Goal: Task Accomplishment & Management: Manage account settings

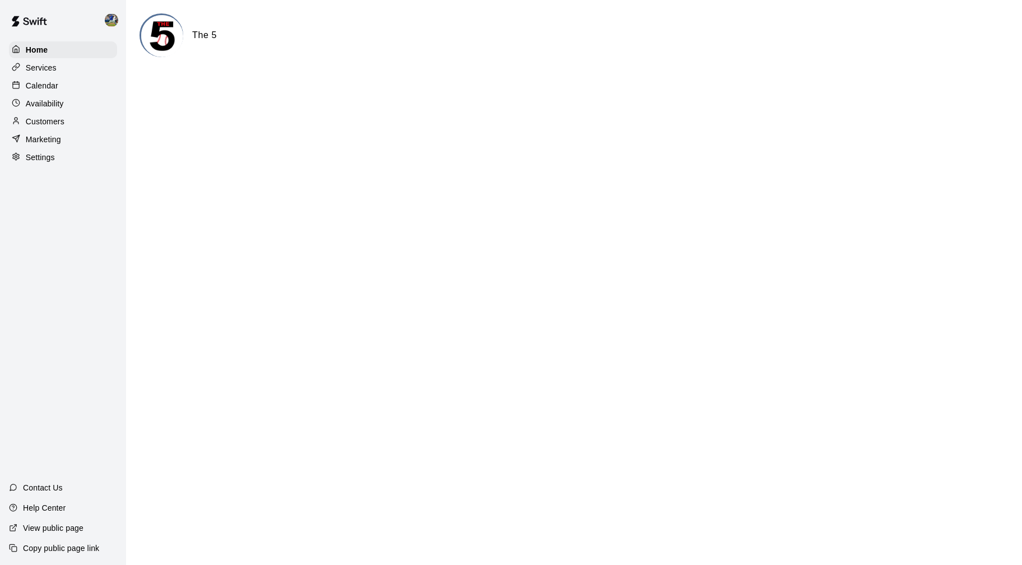
click at [90, 92] on div "Calendar" at bounding box center [63, 85] width 108 height 17
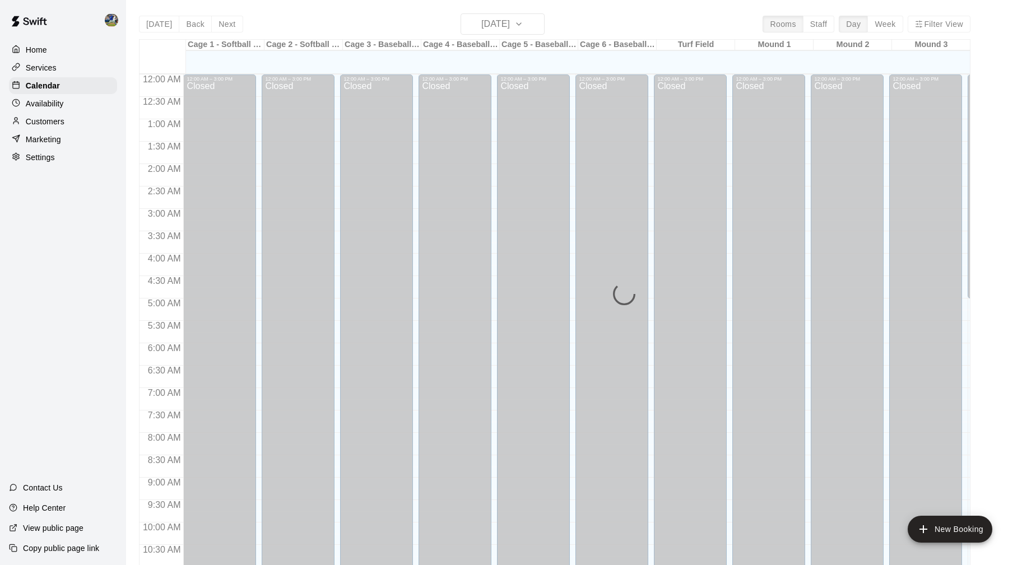
scroll to position [538, 0]
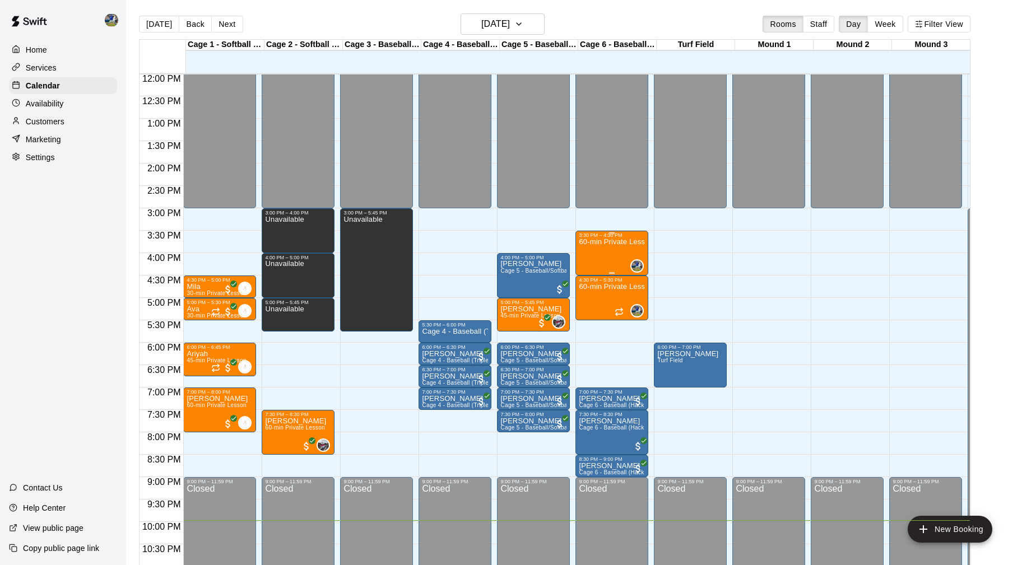
click at [612, 252] on div "60-min Private Lesson" at bounding box center [612, 520] width 66 height 565
click at [593, 286] on img "edit" at bounding box center [593, 279] width 13 height 13
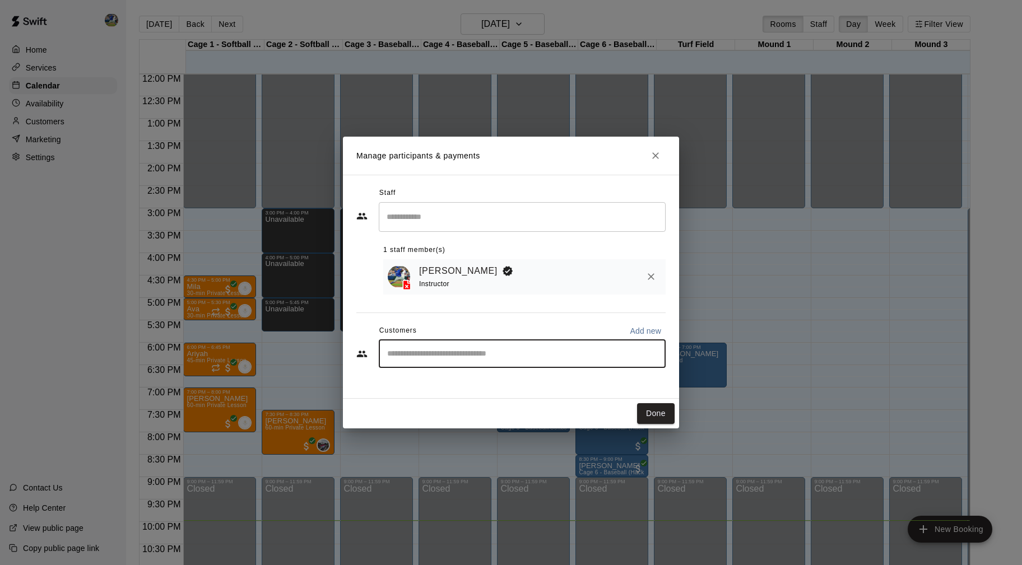
click at [515, 354] on input "Start typing to search customers..." at bounding box center [522, 353] width 277 height 11
type input "****"
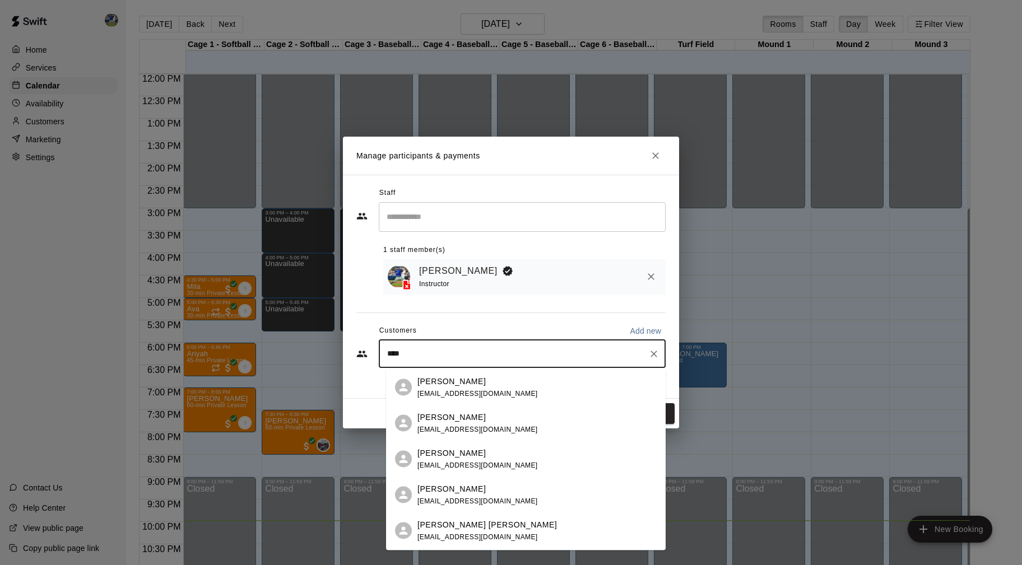
click at [480, 384] on div "[PERSON_NAME]" at bounding box center [477, 381] width 120 height 12
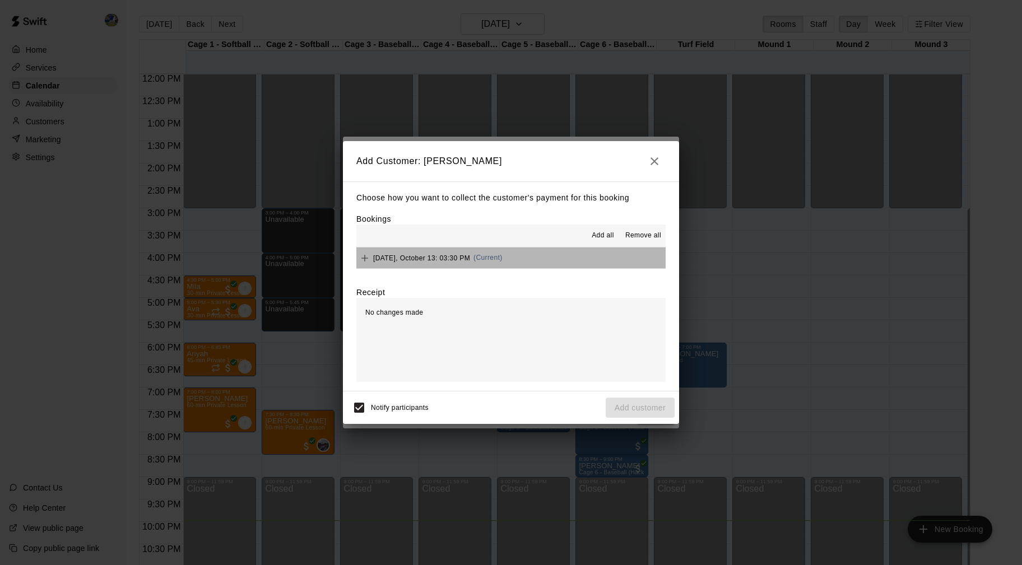
click at [419, 262] on div "[DATE], October 13: 03:30 PM (Current)" at bounding box center [429, 258] width 146 height 17
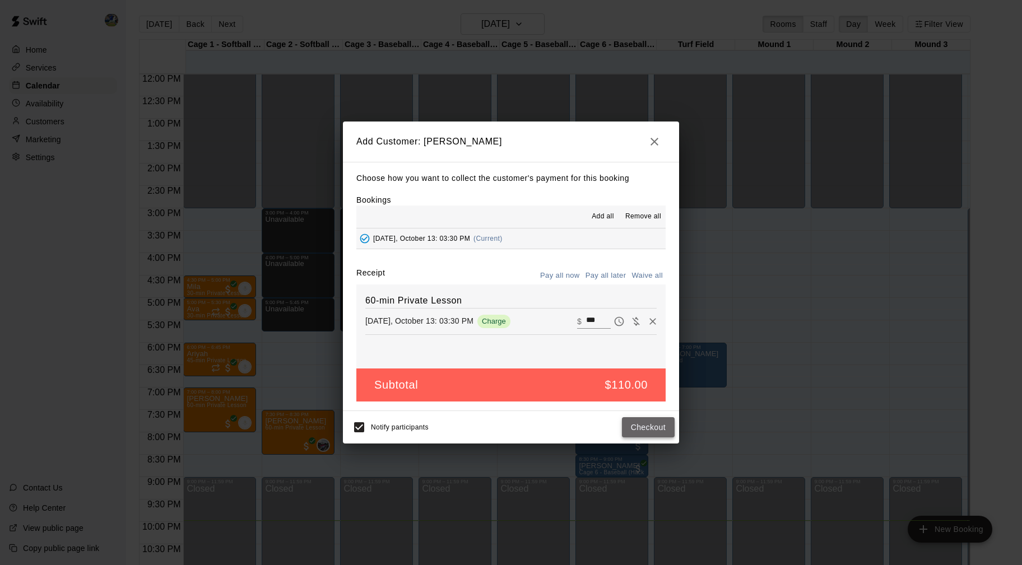
click at [632, 432] on button "Checkout" at bounding box center [648, 427] width 53 height 21
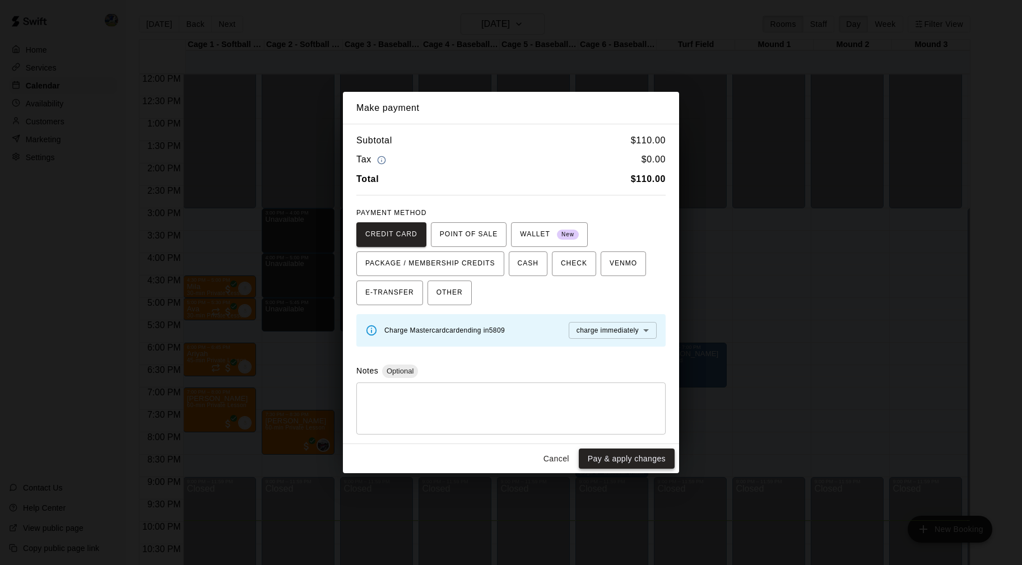
click at [634, 455] on button "Pay & apply changes" at bounding box center [627, 459] width 96 height 21
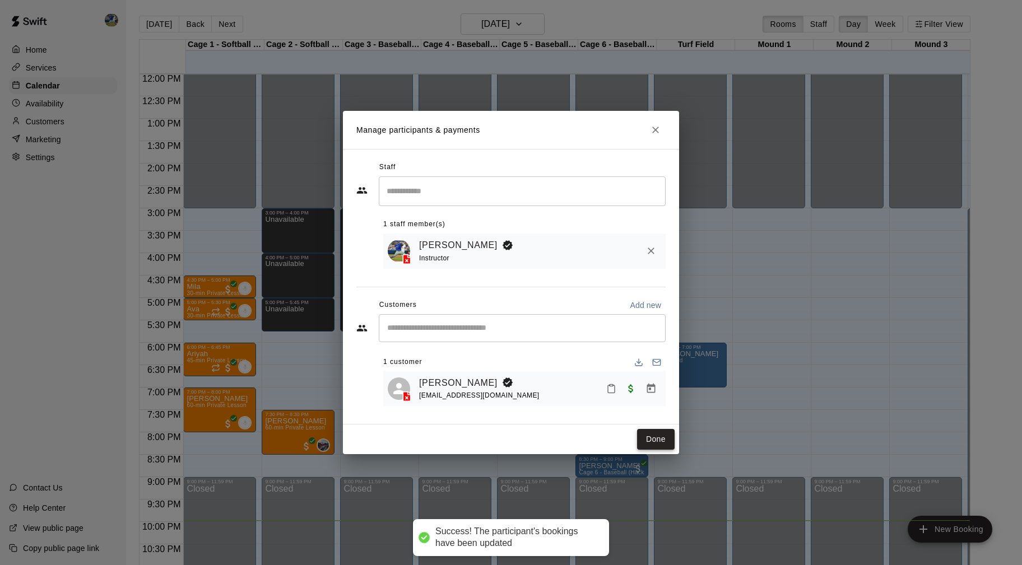
click at [648, 443] on button "Done" at bounding box center [656, 439] width 38 height 21
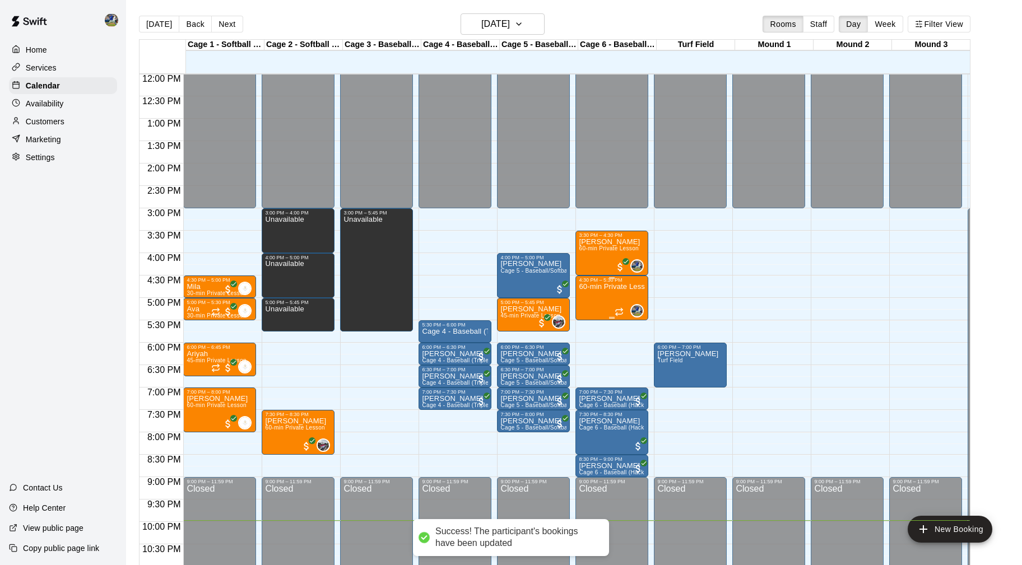
click at [615, 295] on div "60-min Private Lesson" at bounding box center [612, 565] width 66 height 565
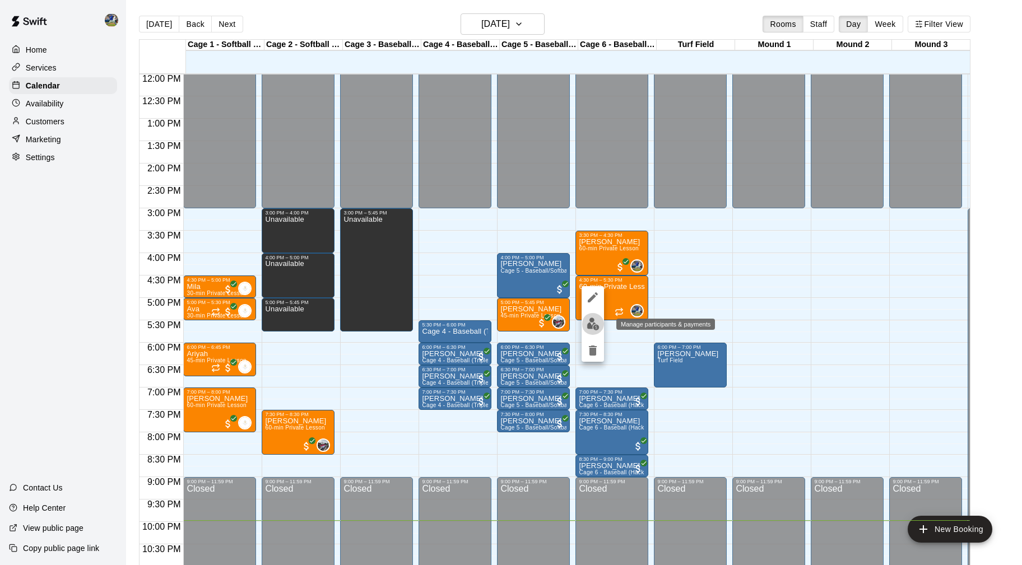
click at [594, 331] on img "edit" at bounding box center [593, 324] width 13 height 13
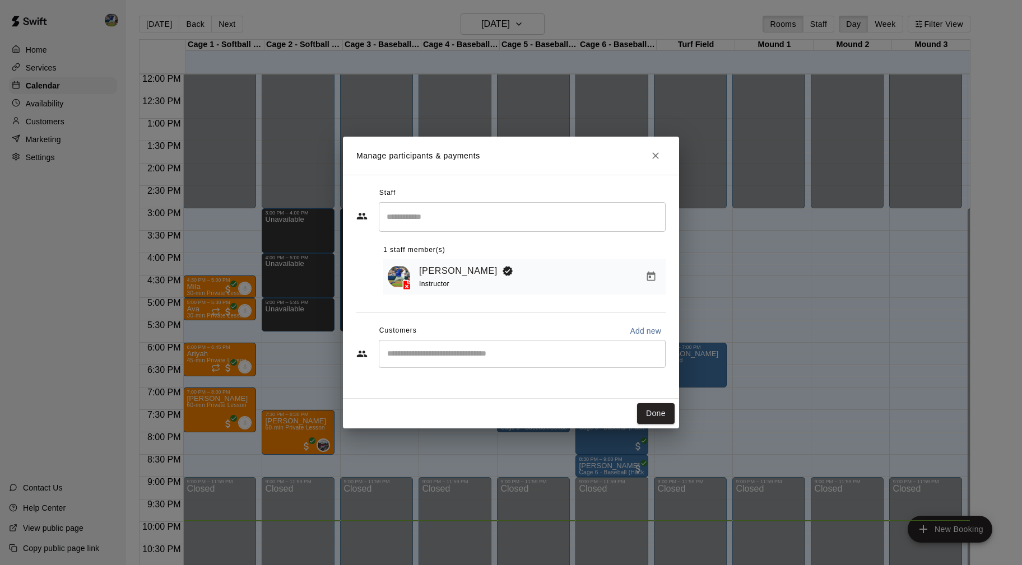
click at [510, 353] on input "Start typing to search customers..." at bounding box center [522, 353] width 277 height 11
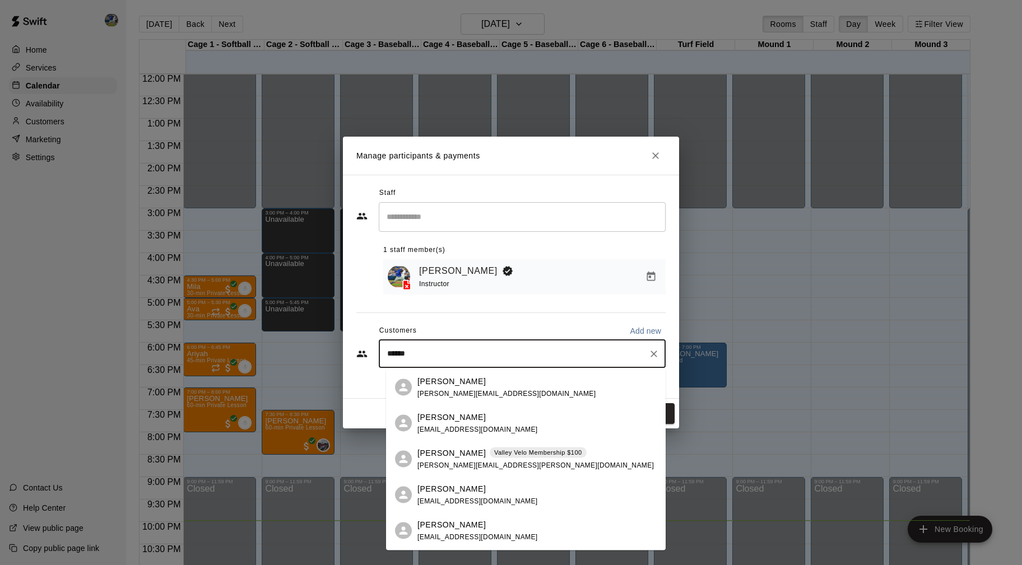
type input "*******"
click at [471, 411] on div "[PERSON_NAME] [PERSON_NAME][EMAIL_ADDRESS][DOMAIN_NAME]" at bounding box center [526, 424] width 280 height 36
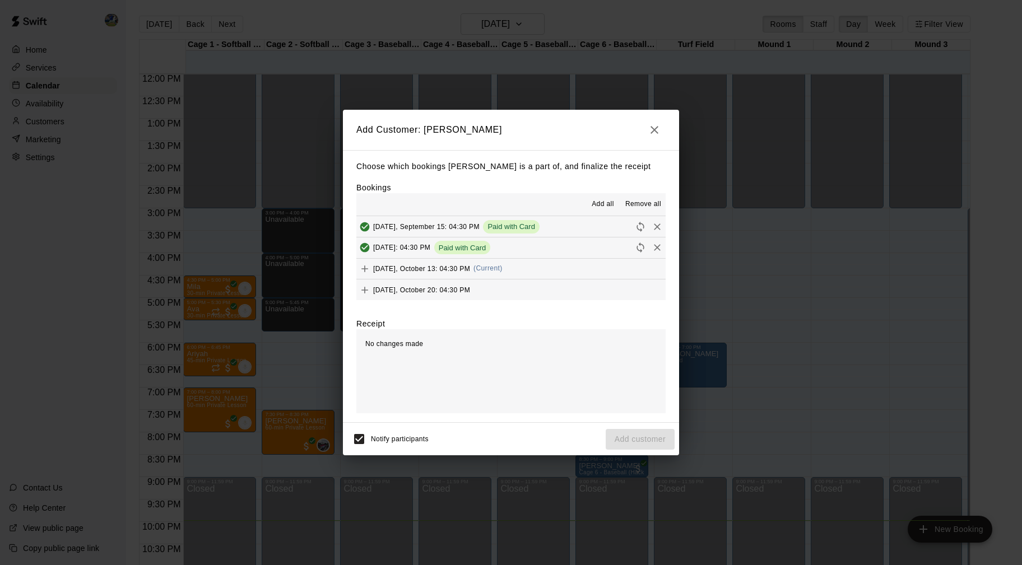
click at [435, 272] on span "[DATE], October 13: 04:30 PM" at bounding box center [421, 268] width 97 height 8
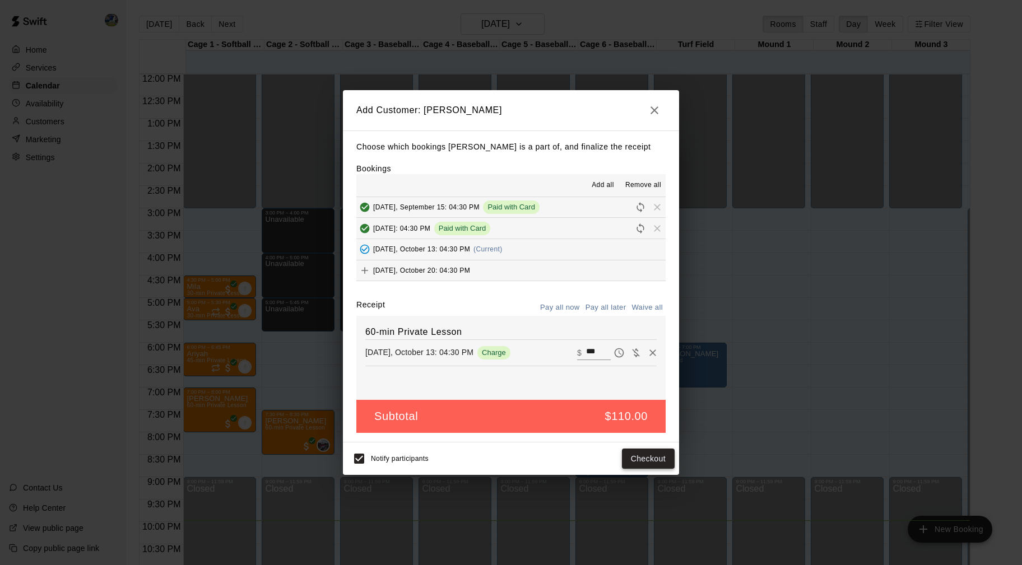
click at [643, 455] on button "Checkout" at bounding box center [648, 459] width 53 height 21
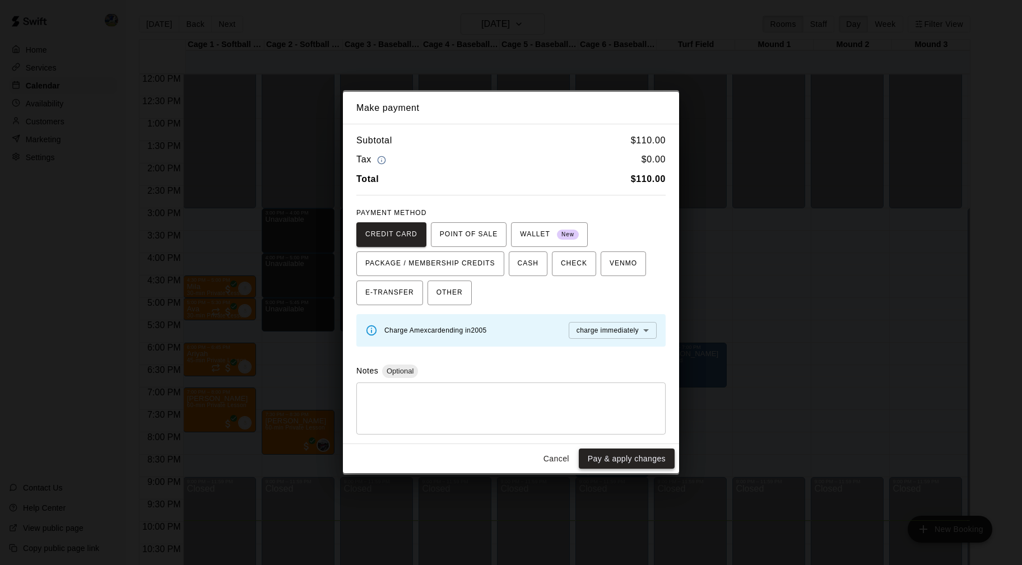
click at [641, 458] on button "Pay & apply changes" at bounding box center [627, 459] width 96 height 21
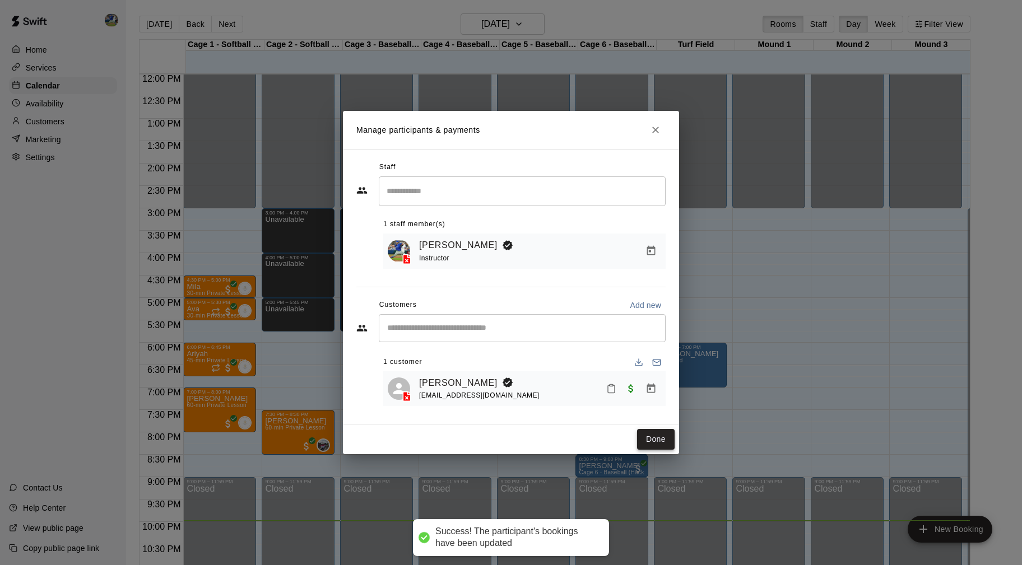
click at [650, 437] on button "Done" at bounding box center [656, 439] width 38 height 21
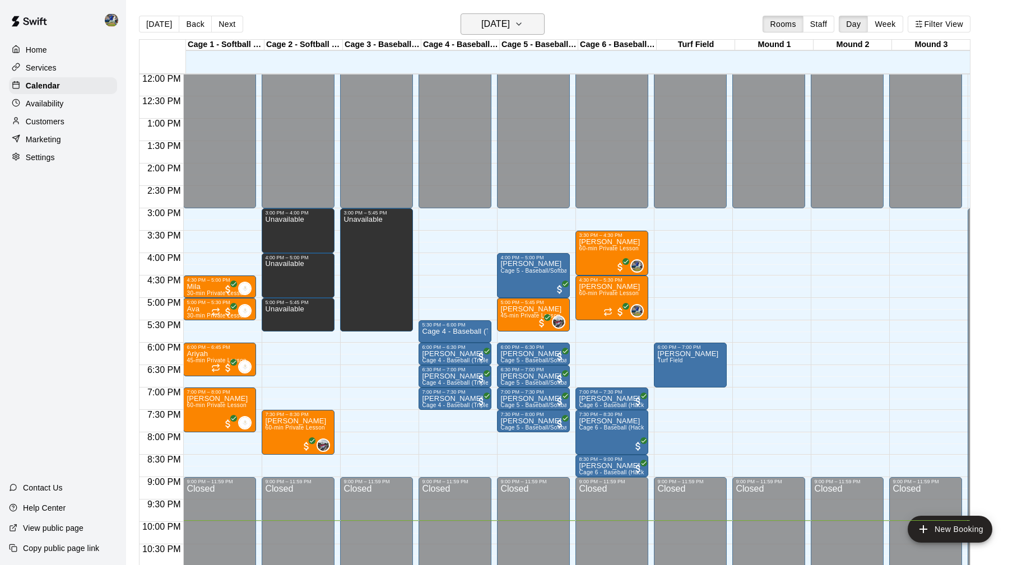
click at [500, 22] on h6 "[DATE]" at bounding box center [495, 24] width 29 height 16
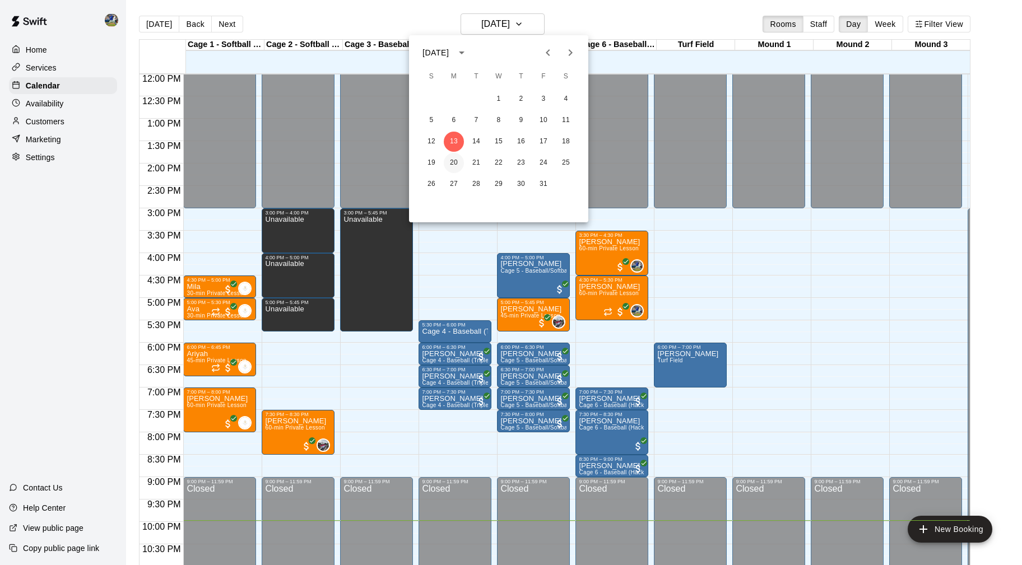
click at [456, 164] on button "20" at bounding box center [454, 163] width 20 height 20
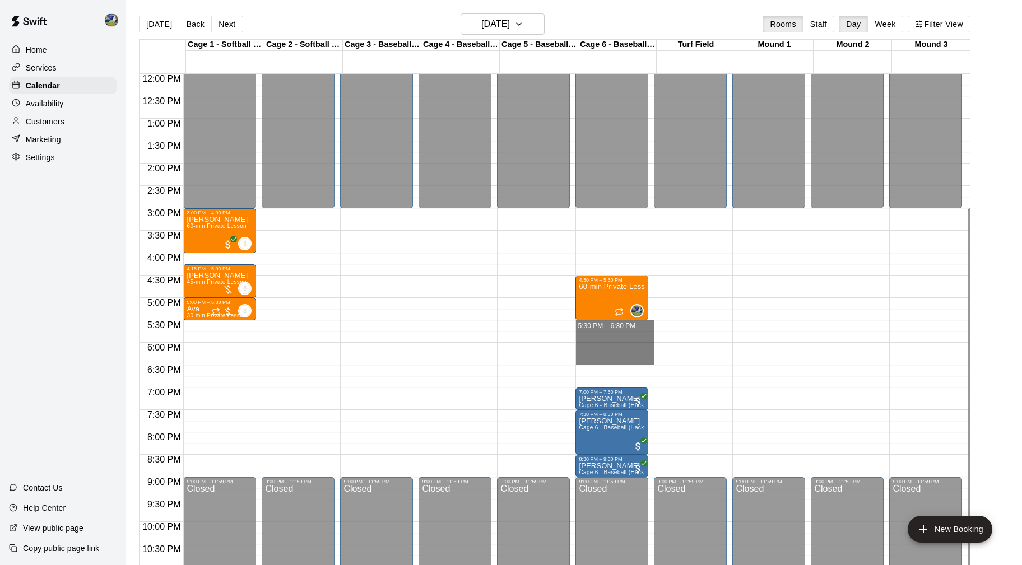
drag, startPoint x: 611, startPoint y: 328, endPoint x: 617, endPoint y: 364, distance: 36.5
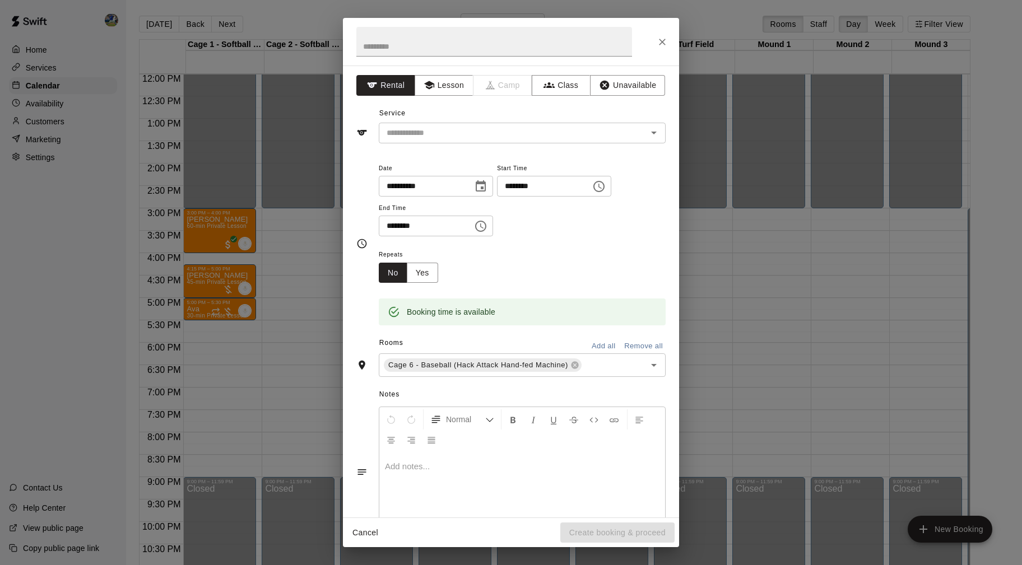
click at [455, 101] on div "**********" at bounding box center [511, 292] width 336 height 452
click at [445, 87] on button "Lesson" at bounding box center [444, 85] width 59 height 21
click at [446, 123] on div "​" at bounding box center [522, 133] width 287 height 21
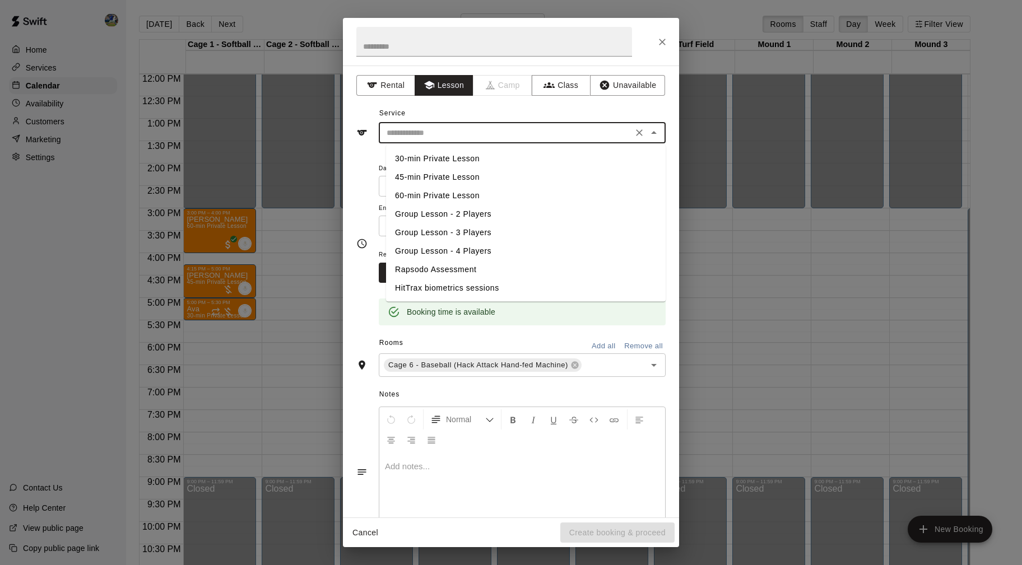
click at [436, 187] on li "60-min Private Lesson" at bounding box center [526, 196] width 280 height 18
type input "**********"
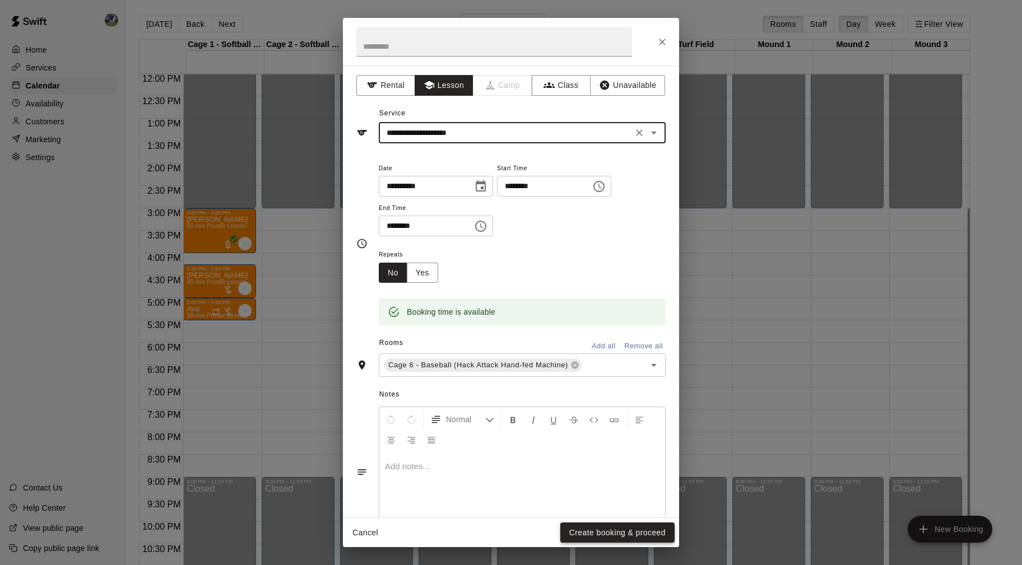
click at [608, 531] on button "Create booking & proceed" at bounding box center [617, 533] width 114 height 21
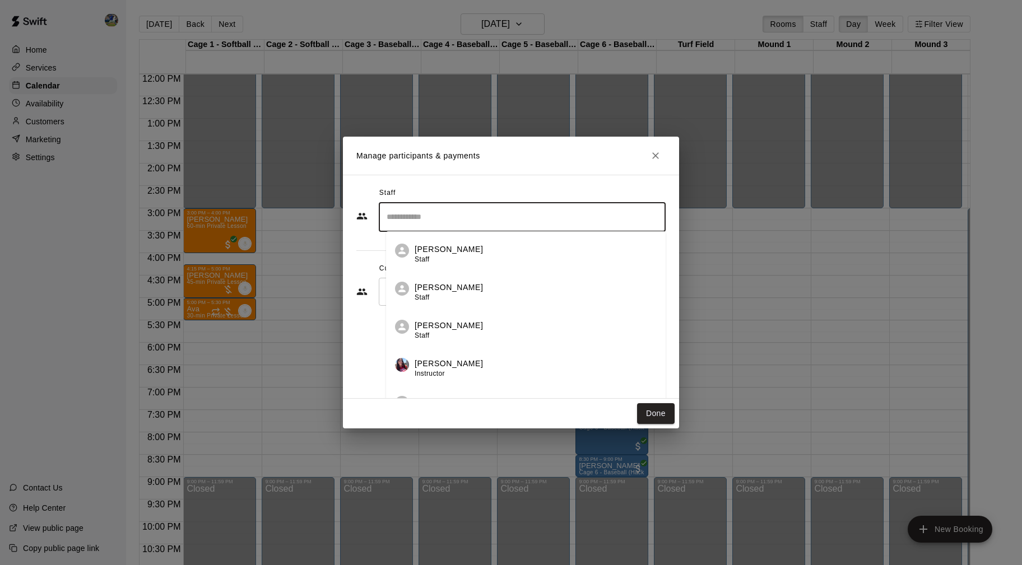
click at [516, 220] on input "Search staff" at bounding box center [522, 217] width 277 height 20
click at [487, 256] on div "[PERSON_NAME] Instructor" at bounding box center [536, 255] width 242 height 22
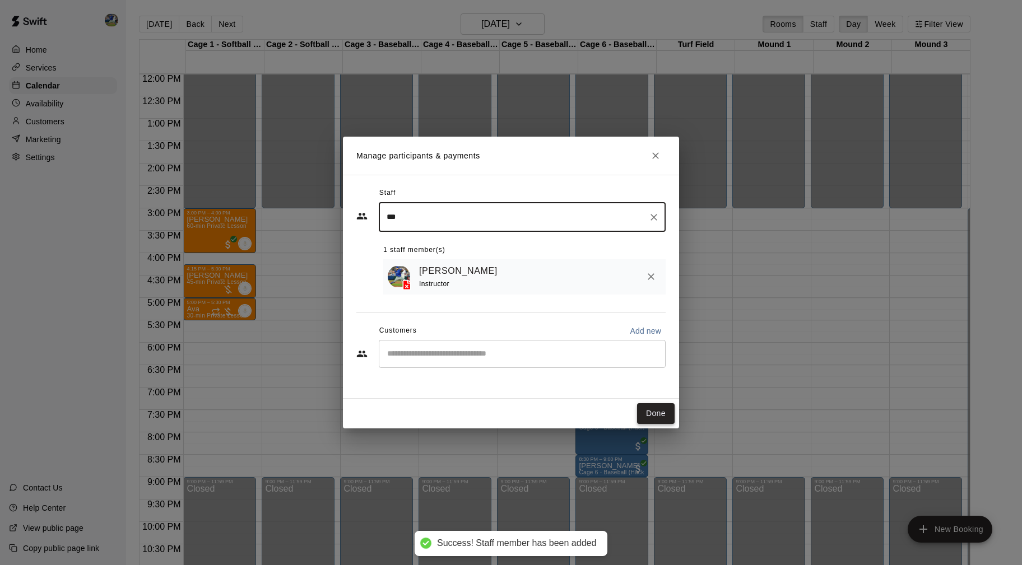
type input "***"
click at [649, 420] on button "Done" at bounding box center [656, 413] width 38 height 21
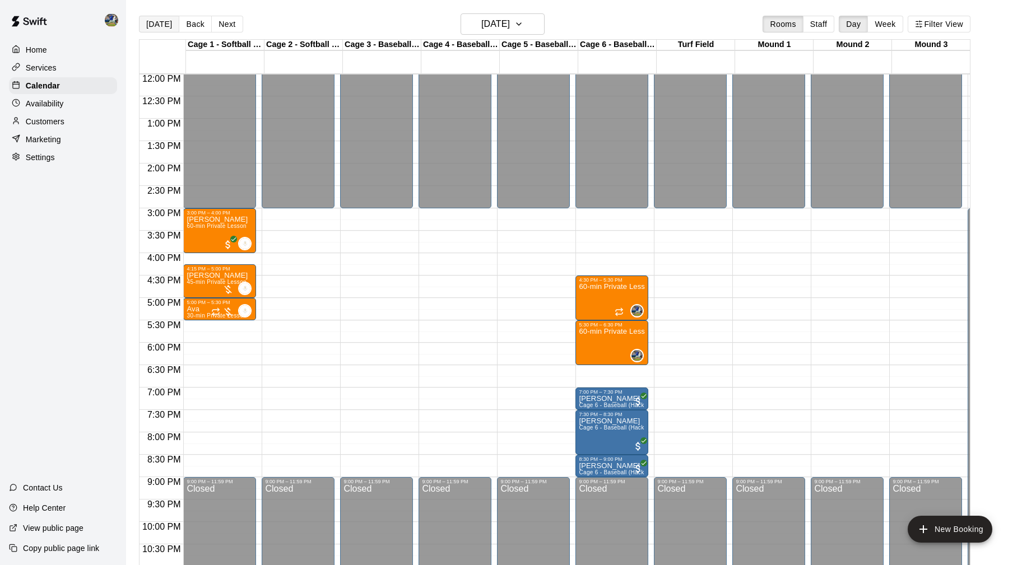
click at [160, 20] on button "[DATE]" at bounding box center [159, 24] width 40 height 17
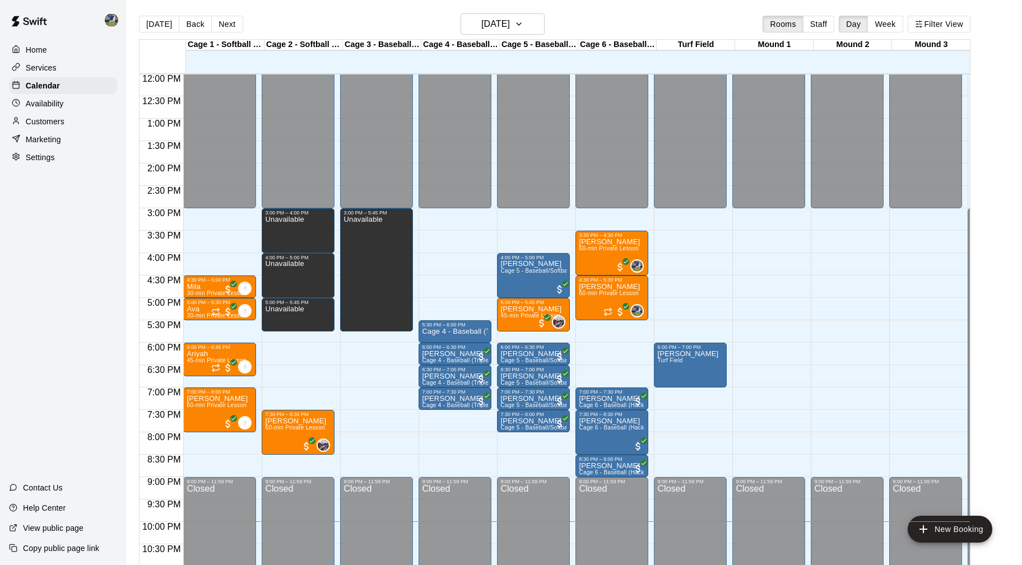
click at [234, 21] on button "Next" at bounding box center [226, 24] width 31 height 17
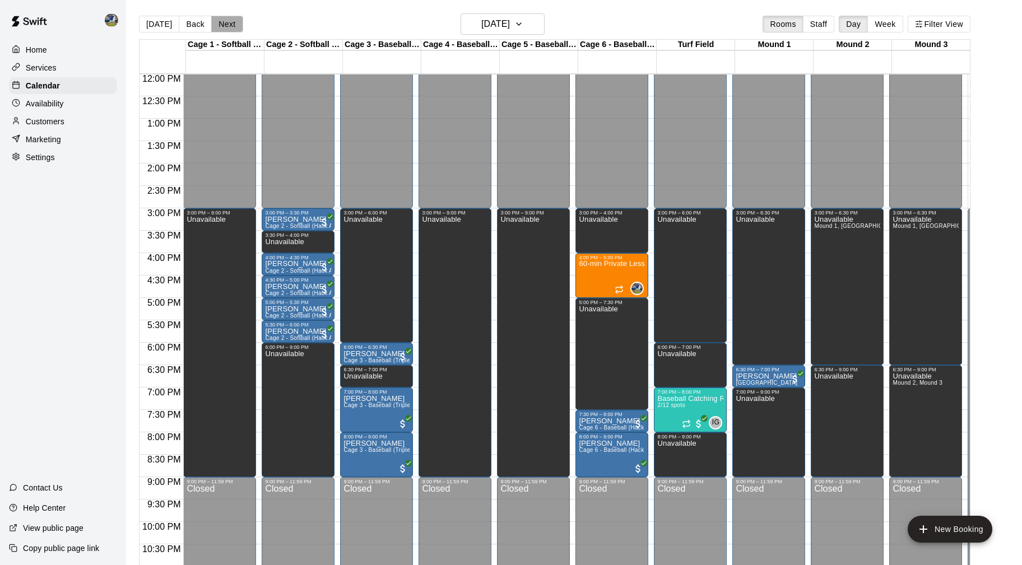
click at [233, 21] on button "Next" at bounding box center [226, 24] width 31 height 17
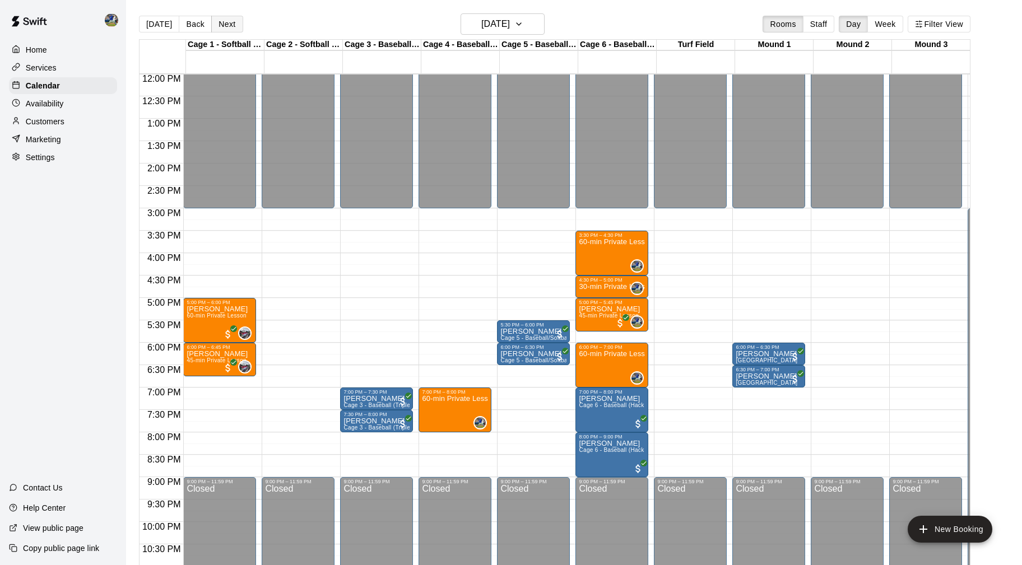
click at [233, 21] on button "Next" at bounding box center [226, 24] width 31 height 17
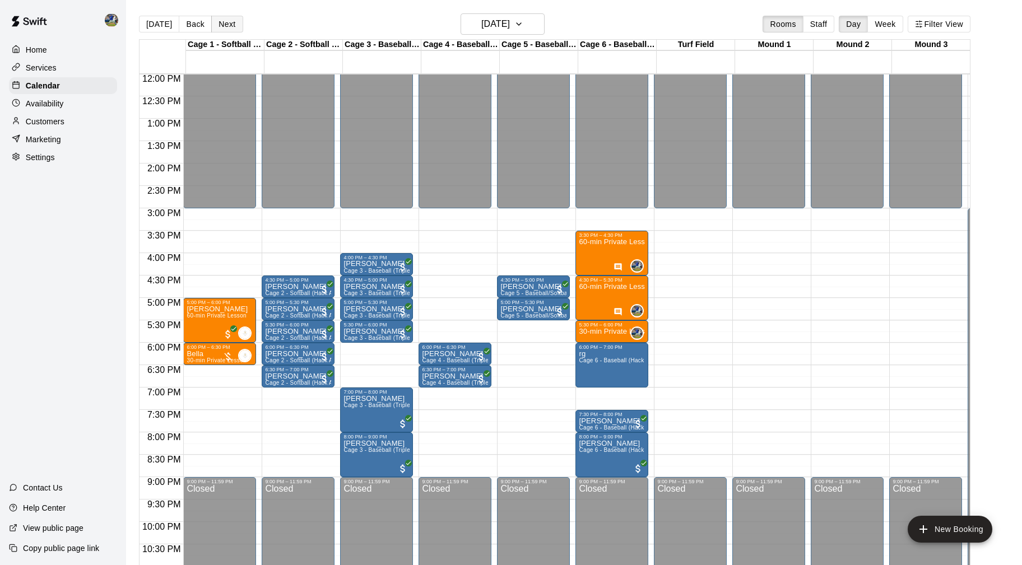
click at [233, 21] on button "Next" at bounding box center [226, 24] width 31 height 17
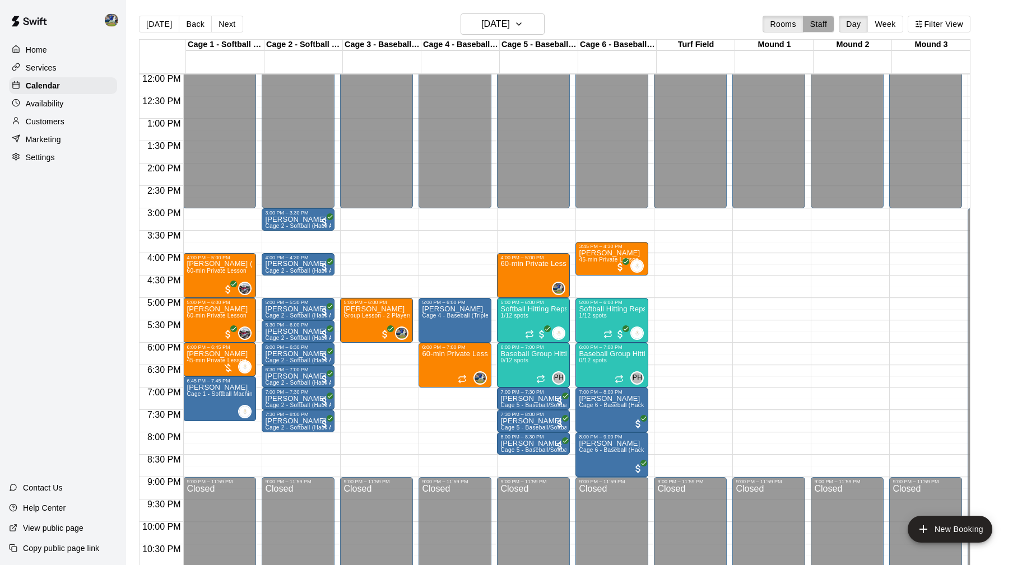
click at [803, 27] on button "Staff" at bounding box center [819, 24] width 32 height 17
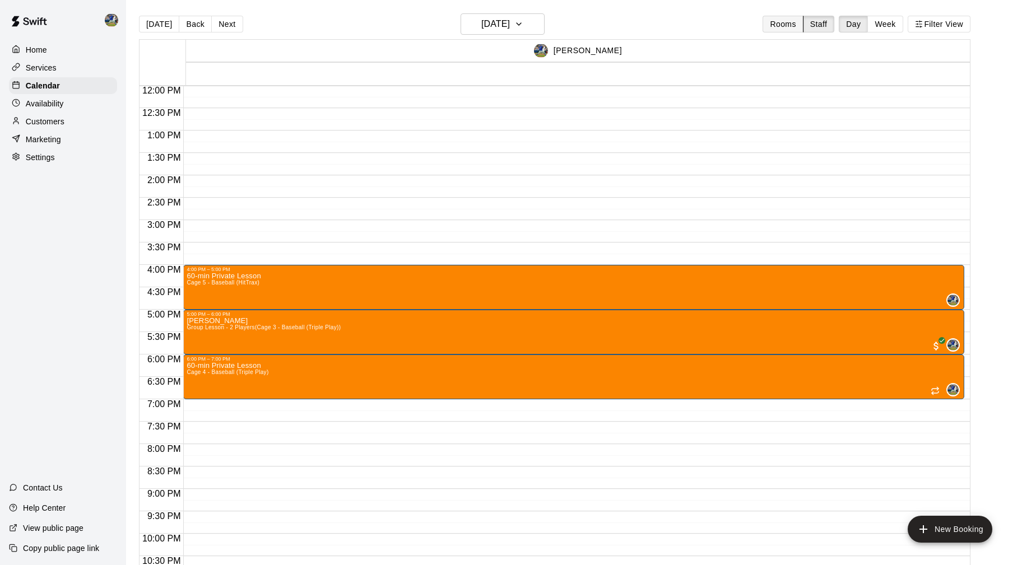
click at [788, 27] on button "Rooms" at bounding box center [782, 24] width 40 height 17
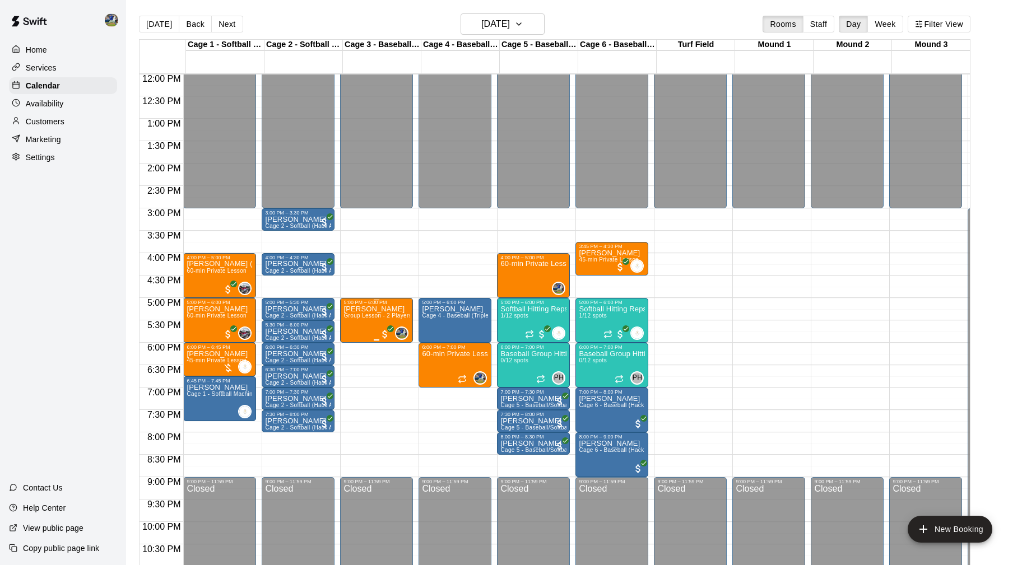
click at [366, 319] on span "Group Lesson - 2 Players" at bounding box center [377, 316] width 68 height 6
click at [355, 348] on button "edit" at bounding box center [357, 354] width 22 height 22
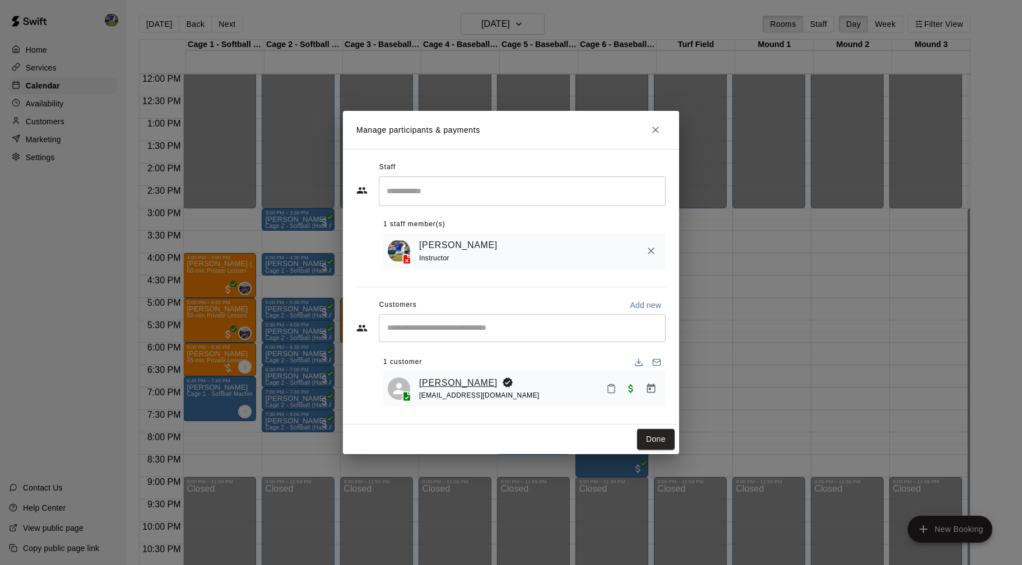
click at [455, 387] on link "[PERSON_NAME]" at bounding box center [458, 383] width 78 height 15
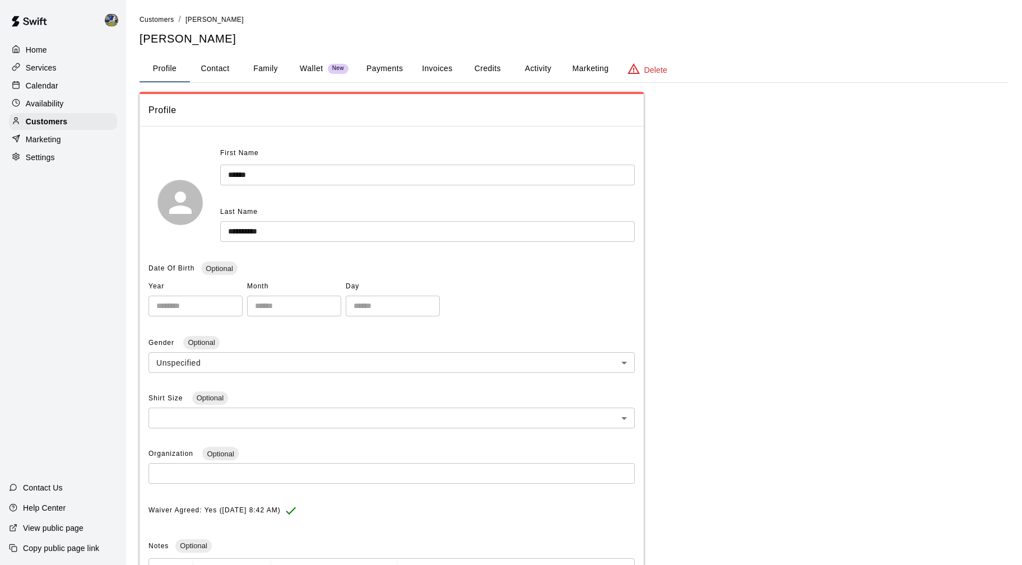
click at [217, 62] on button "Contact" at bounding box center [215, 68] width 50 height 27
select select "**"
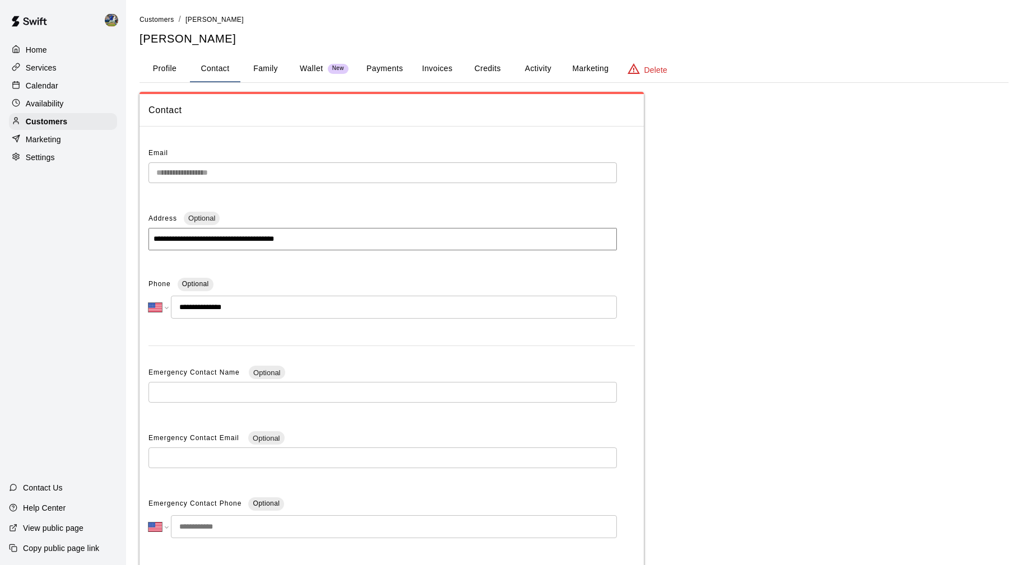
click at [63, 83] on div "Calendar" at bounding box center [63, 85] width 108 height 17
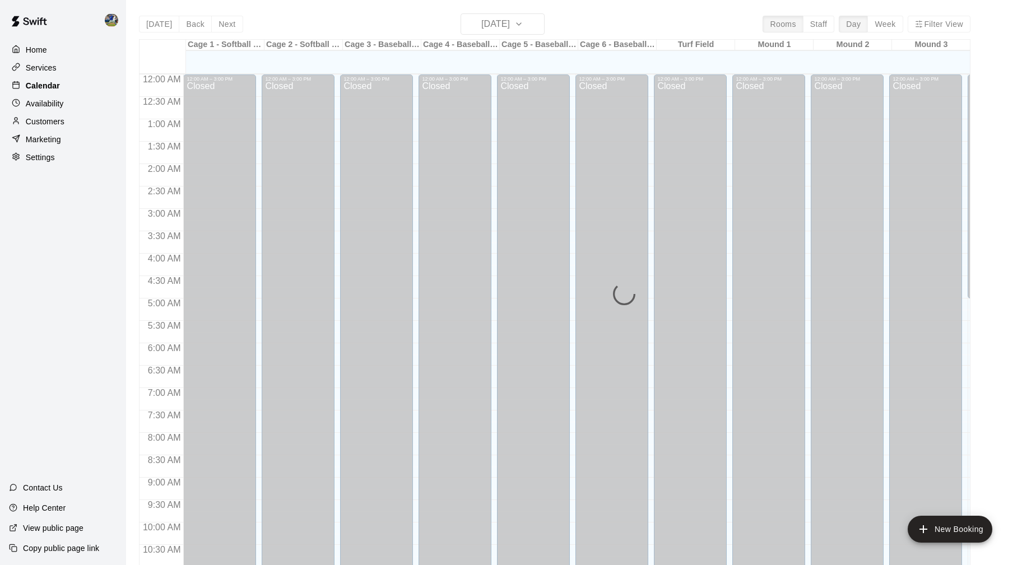
scroll to position [538, 0]
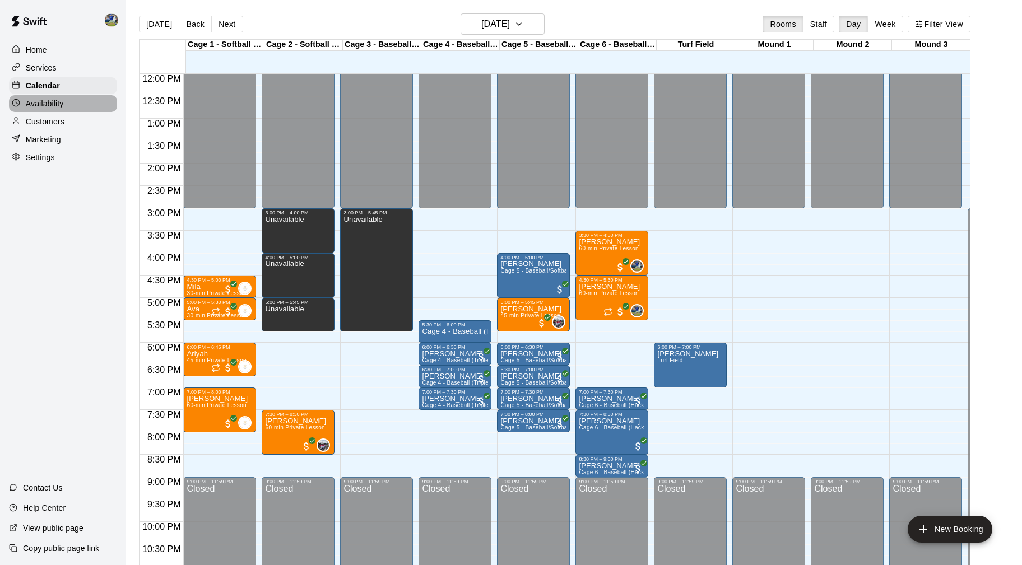
click at [68, 103] on div "Availability" at bounding box center [63, 103] width 108 height 17
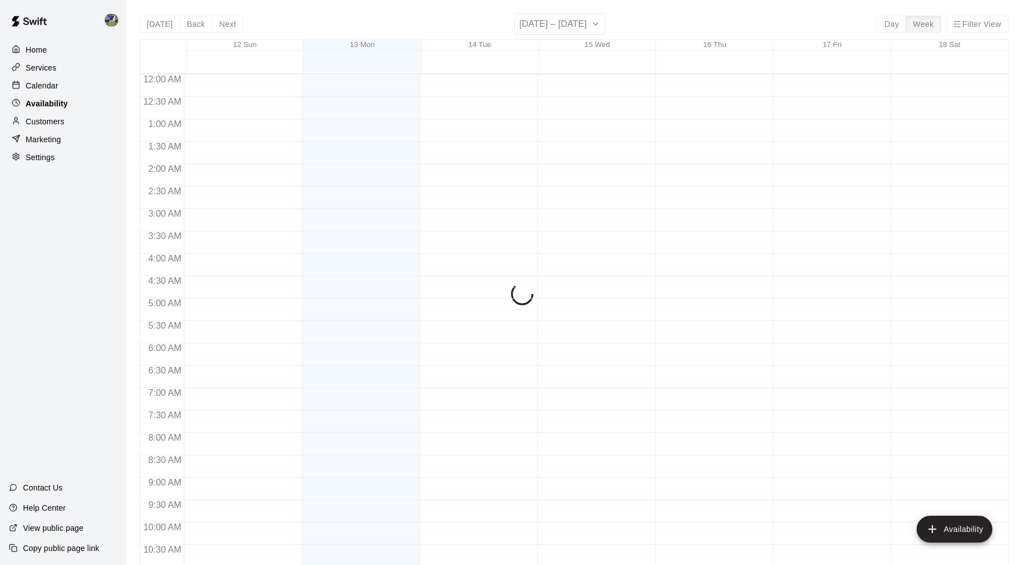
scroll to position [572, 0]
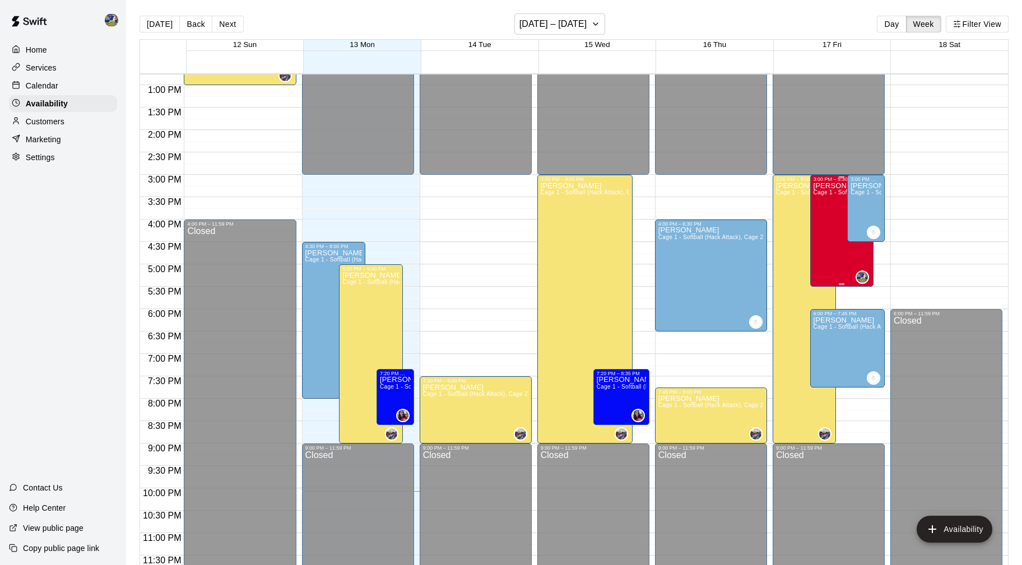
click at [832, 240] on div "[PERSON_NAME] Cage 1 - Softball (Hack Attack), Cage 2 - Softball (Triple Play),…" at bounding box center [841, 464] width 57 height 565
click at [827, 224] on icon "delete" at bounding box center [825, 223] width 8 height 10
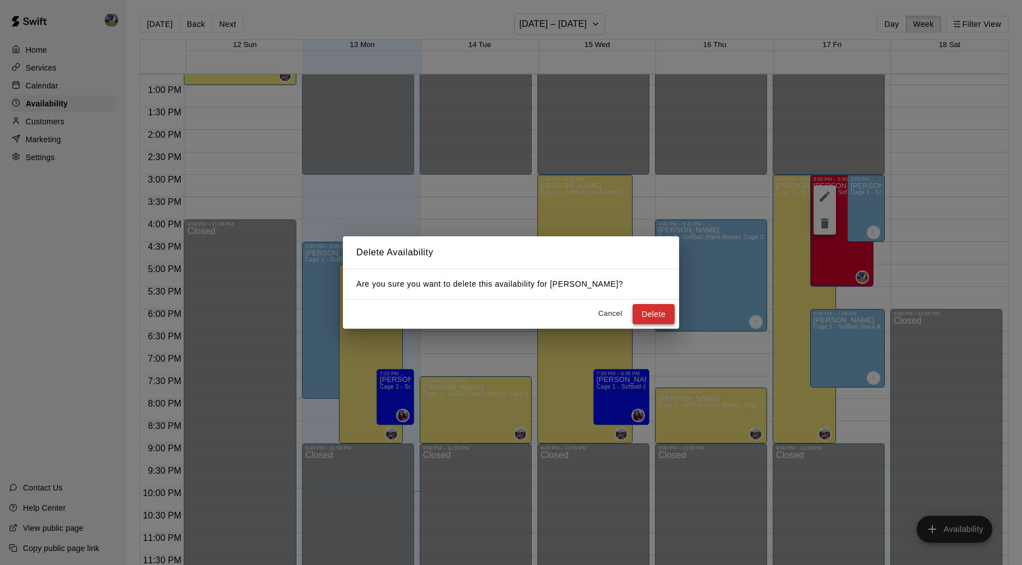
click at [657, 314] on button "Delete" at bounding box center [653, 314] width 42 height 21
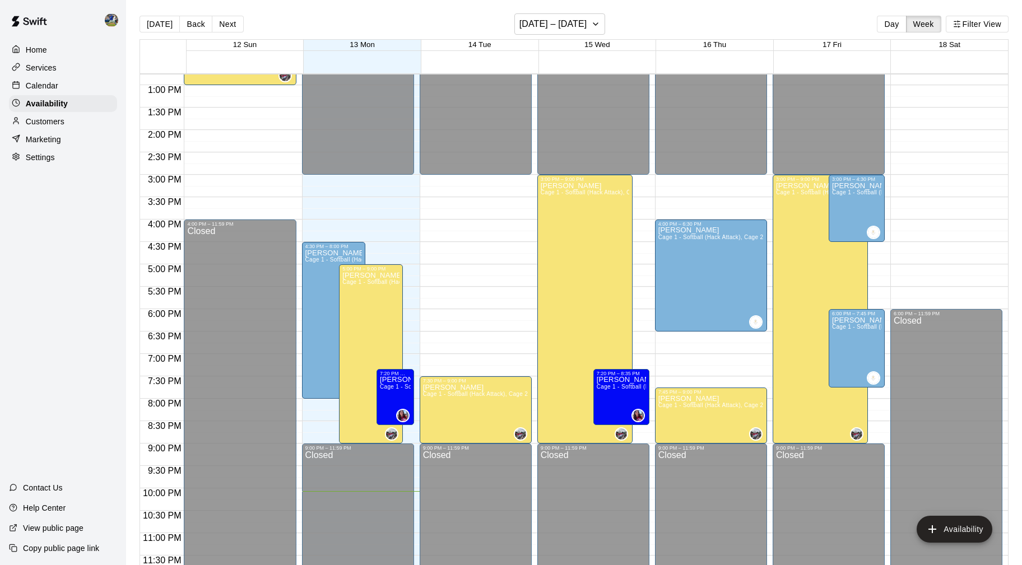
click at [71, 84] on div "Calendar" at bounding box center [63, 85] width 108 height 17
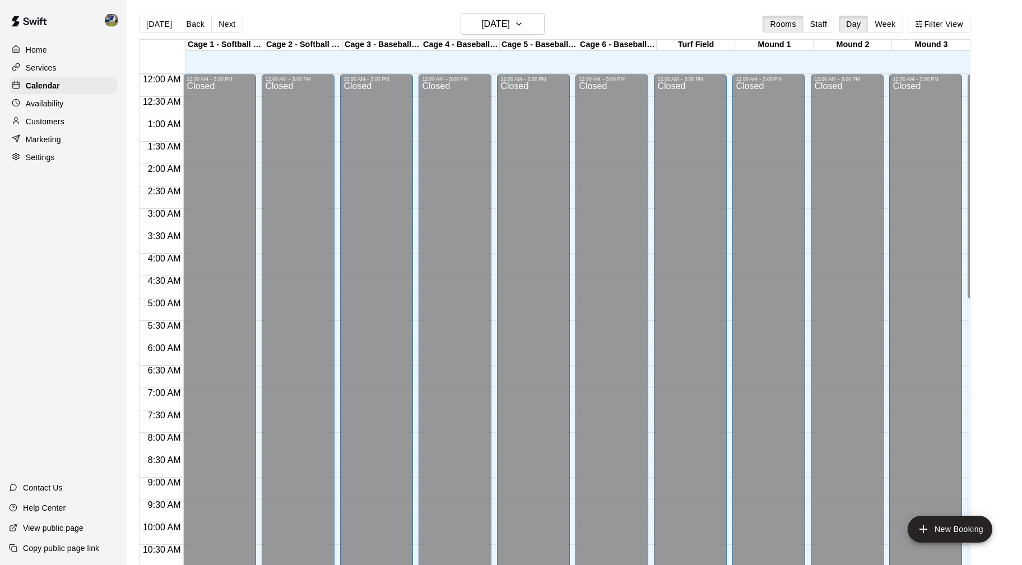
scroll to position [538, 0]
